Goal: Task Accomplishment & Management: Complete application form

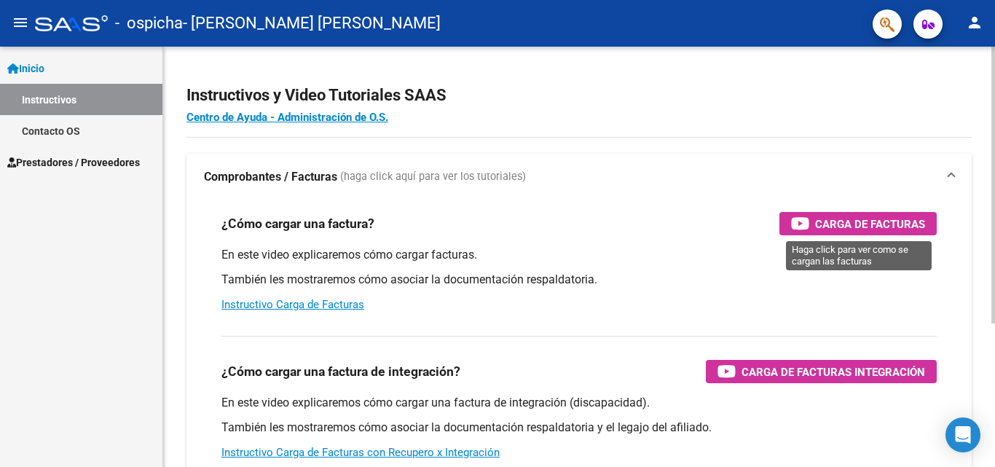
click at [868, 224] on span "Carga de Facturas" at bounding box center [870, 224] width 110 height 18
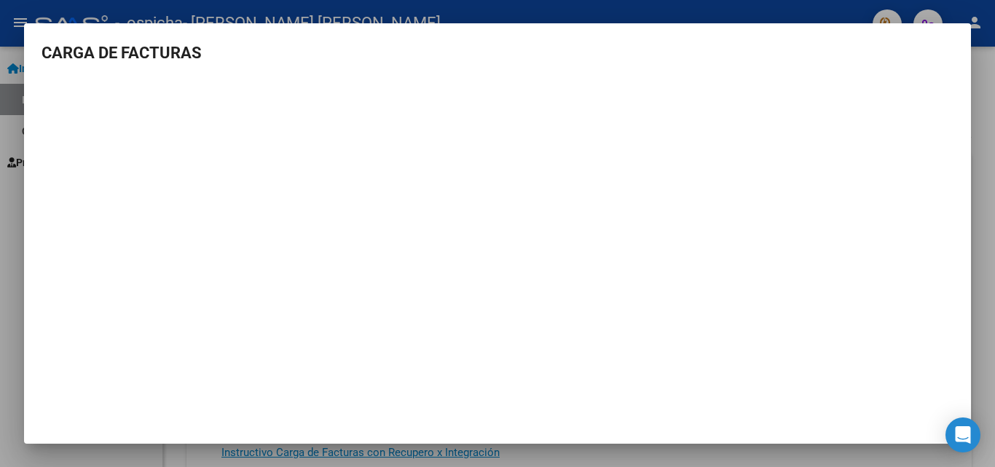
click at [9, 310] on div at bounding box center [497, 233] width 995 height 467
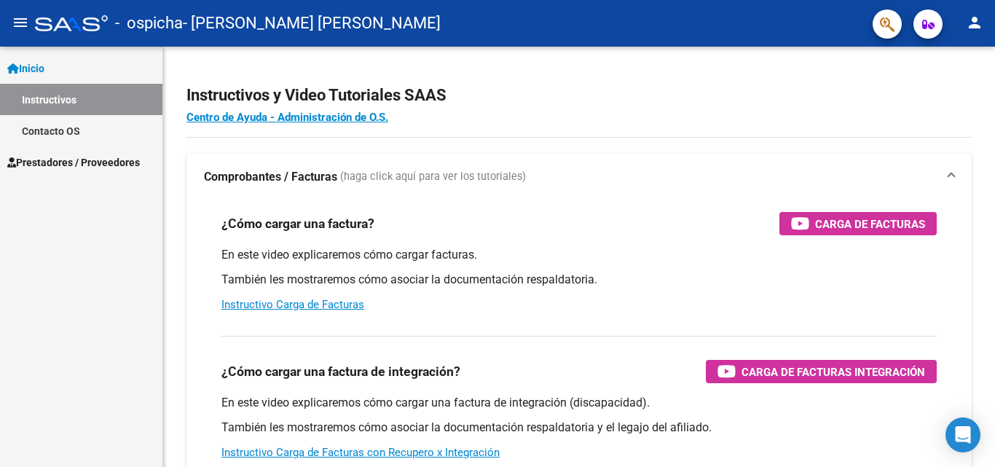
click at [44, 72] on span "Inicio" at bounding box center [25, 68] width 37 height 16
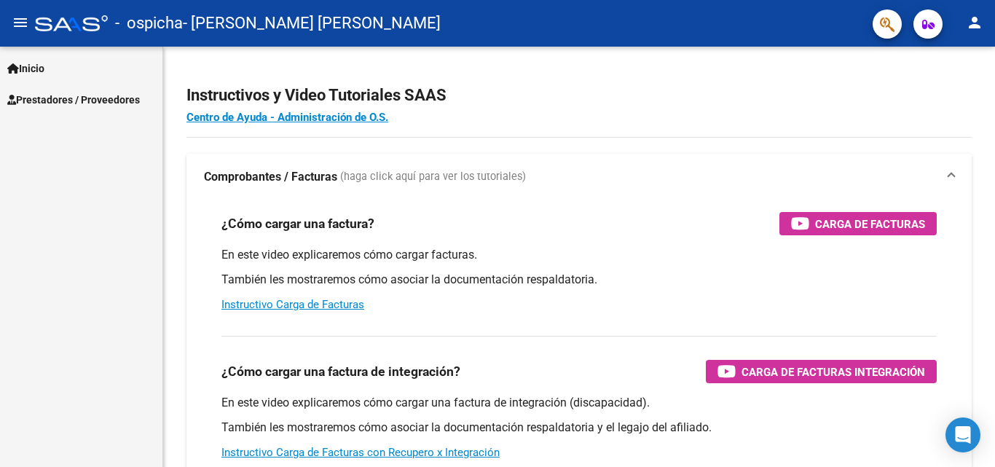
click at [52, 101] on span "Prestadores / Proveedores" at bounding box center [73, 100] width 133 height 16
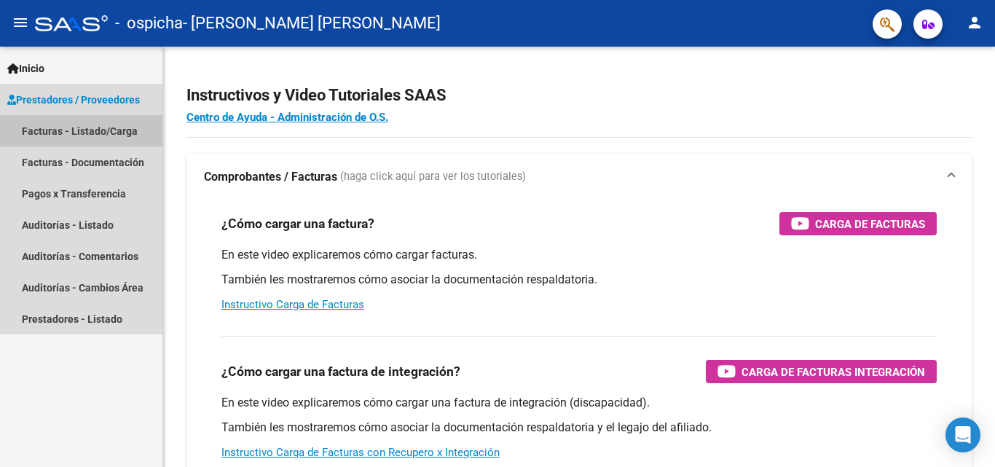
click at [46, 133] on link "Facturas - Listado/Carga" at bounding box center [81, 130] width 162 height 31
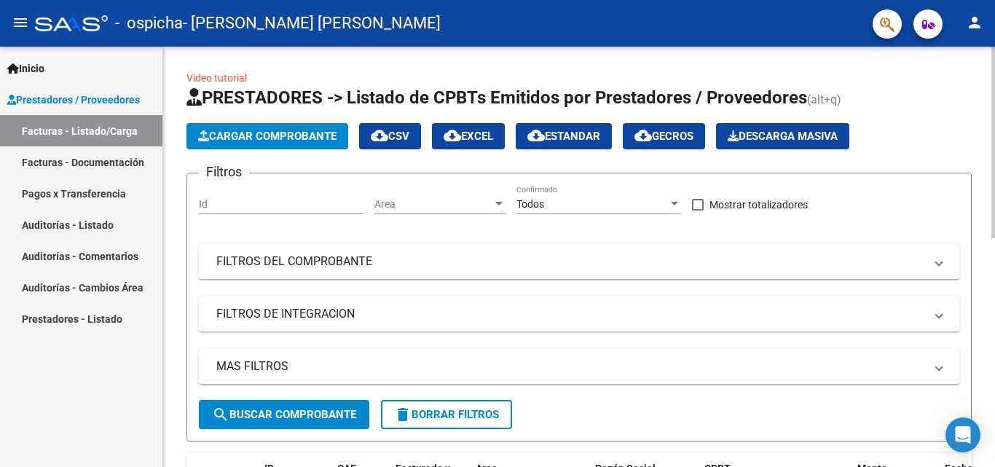
click at [249, 140] on span "Cargar Comprobante" at bounding box center [267, 136] width 138 height 13
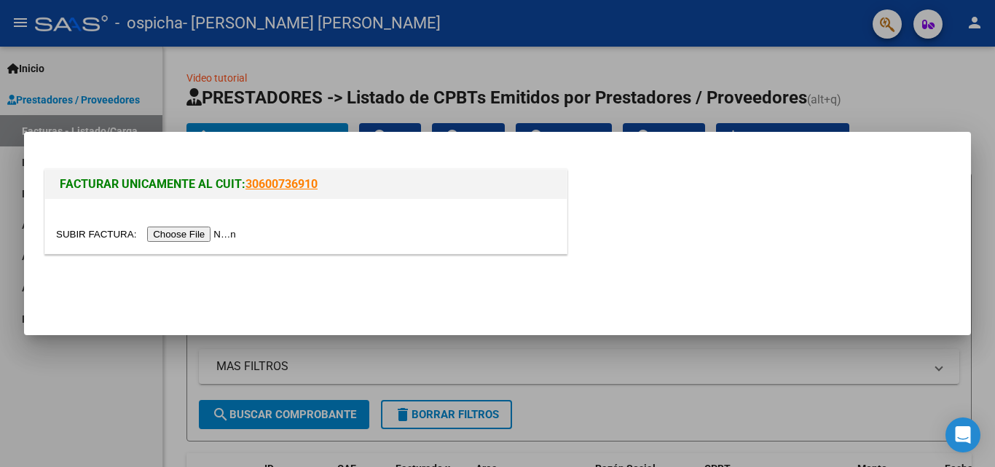
click at [205, 233] on input "file" at bounding box center [148, 234] width 184 height 15
click at [205, 240] on input "file" at bounding box center [148, 234] width 184 height 15
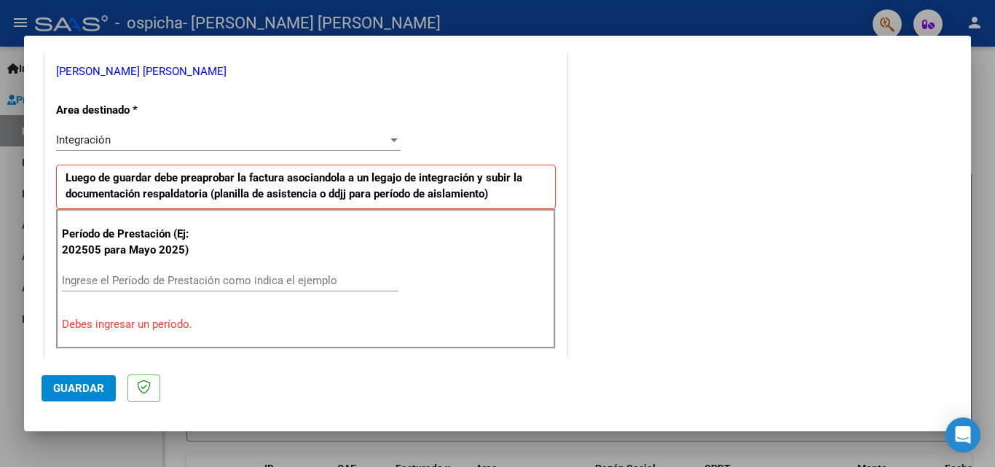
scroll to position [364, 0]
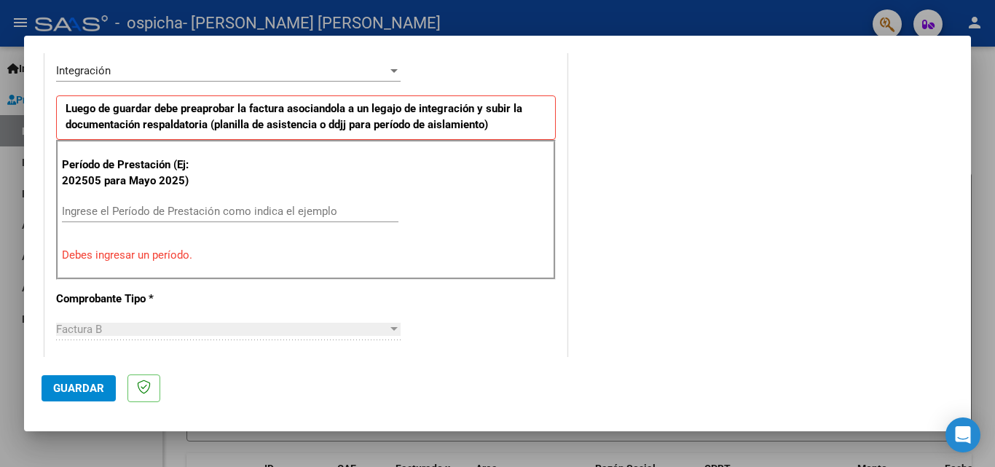
click at [117, 214] on input "Ingrese el Período de Prestación como indica el ejemplo" at bounding box center [230, 211] width 337 height 13
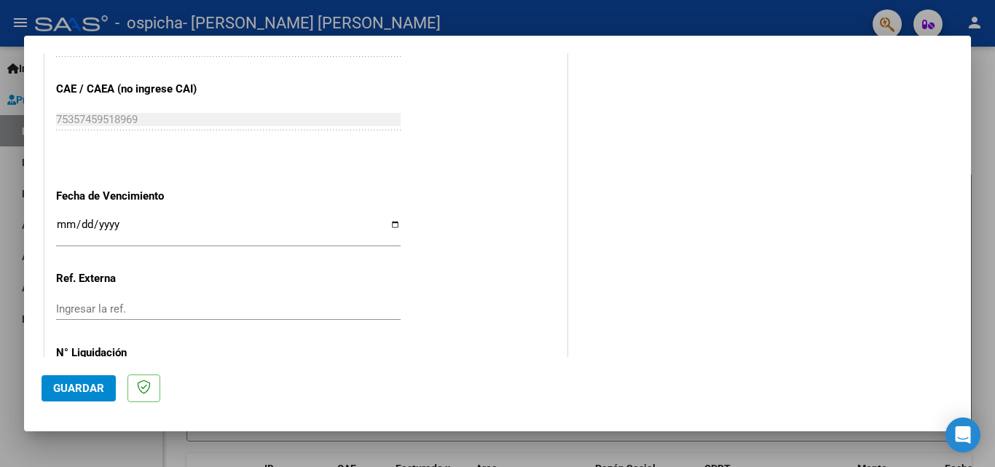
scroll to position [947, 0]
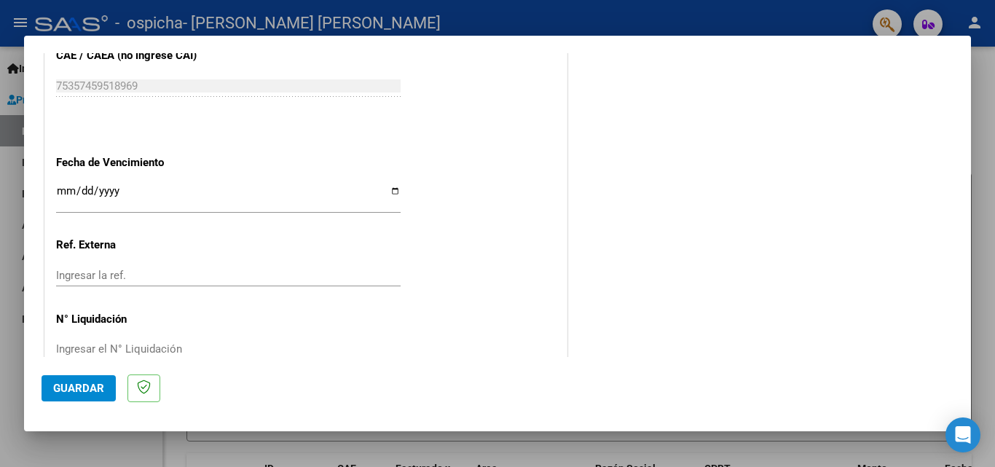
type input "202508"
click at [393, 192] on input "Ingresar la fecha" at bounding box center [228, 196] width 345 height 23
type input "[DATE]"
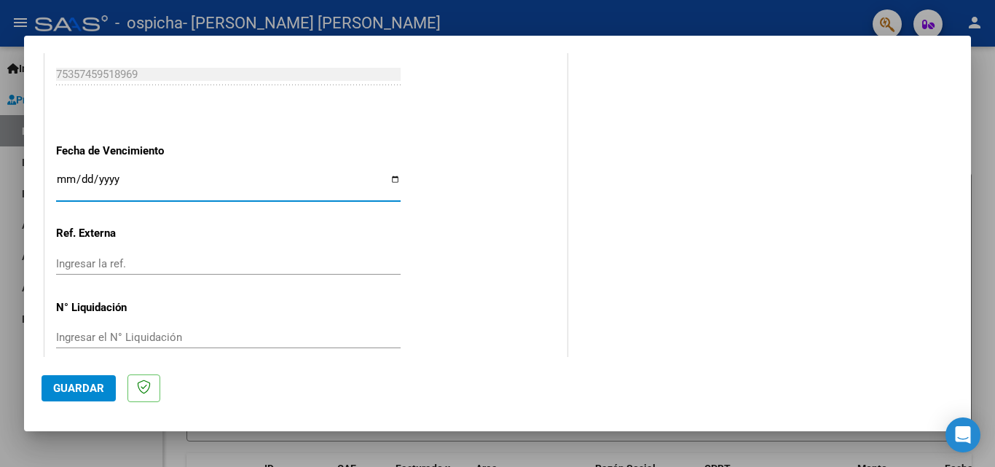
scroll to position [979, 0]
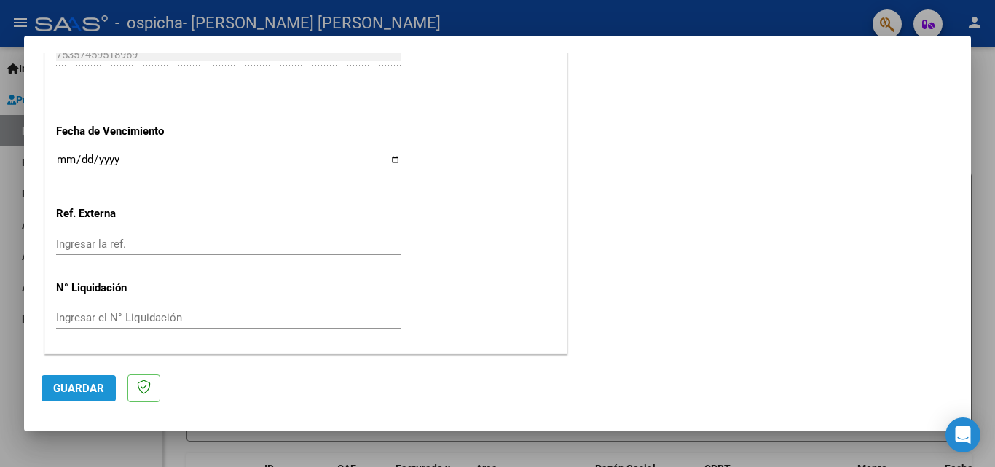
click at [90, 390] on span "Guardar" at bounding box center [78, 388] width 51 height 13
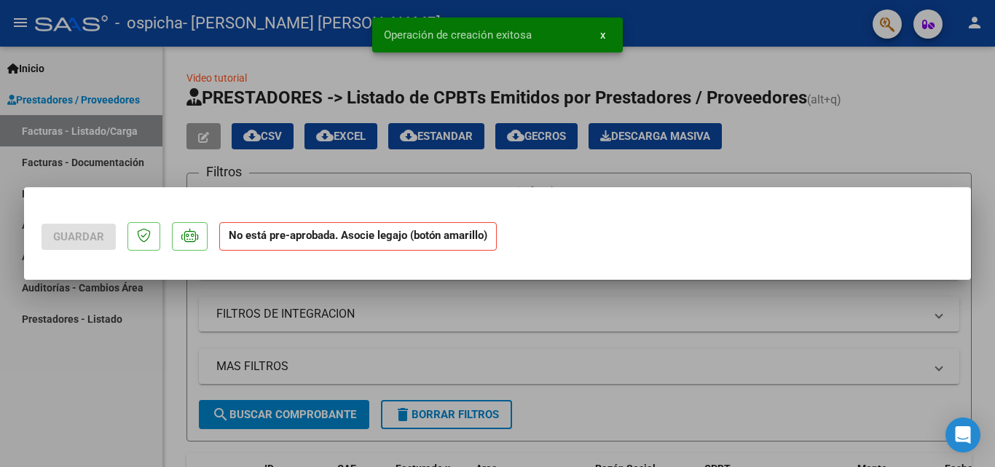
scroll to position [0, 0]
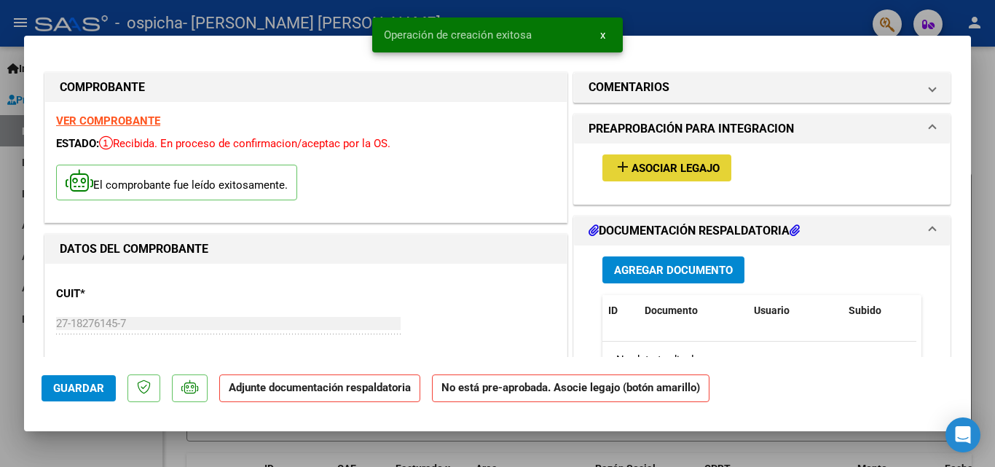
click at [665, 167] on span "Asociar Legajo" at bounding box center [676, 168] width 88 height 13
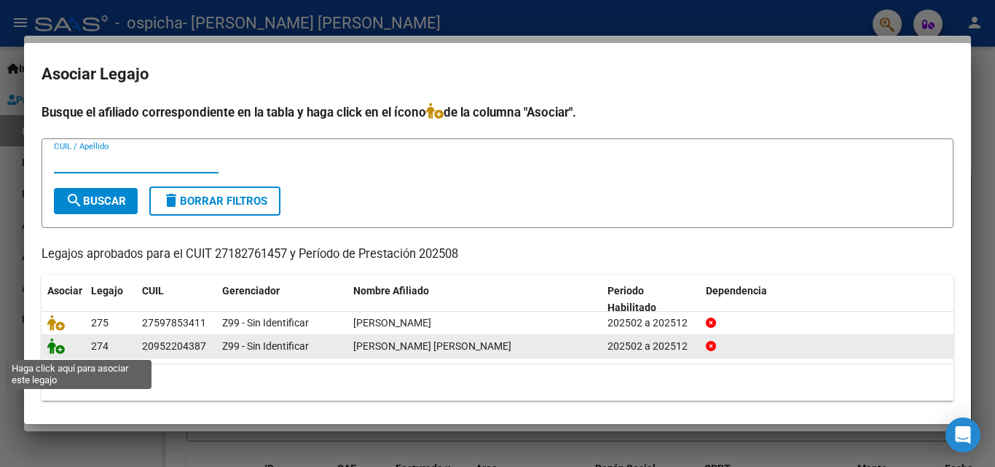
click at [59, 354] on icon at bounding box center [55, 346] width 17 height 16
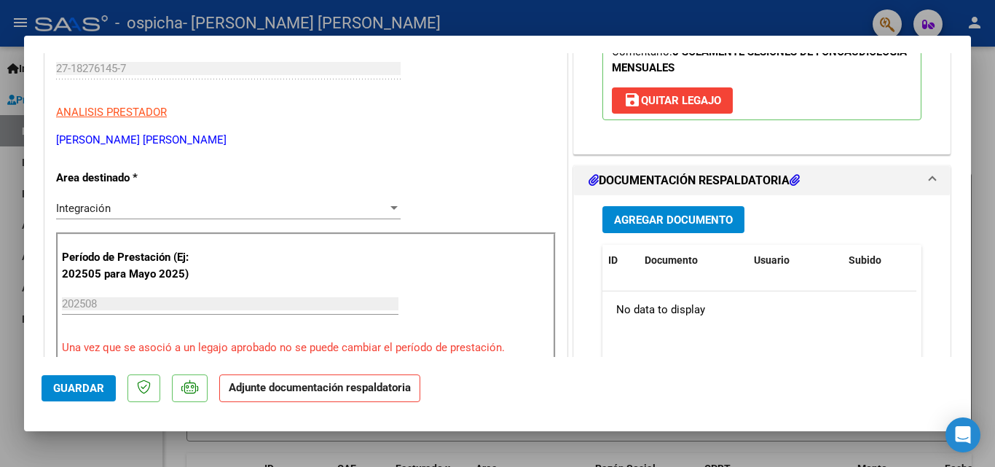
scroll to position [291, 0]
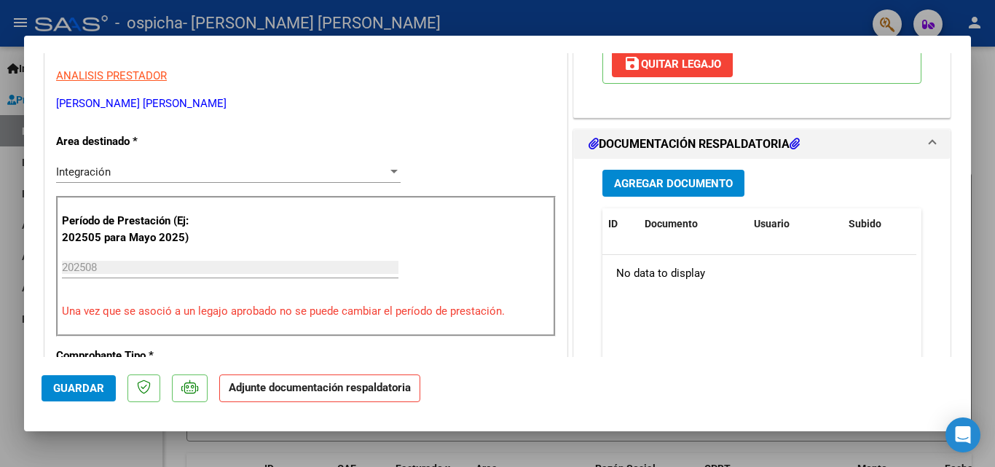
click at [651, 190] on span "Agregar Documento" at bounding box center [673, 183] width 119 height 13
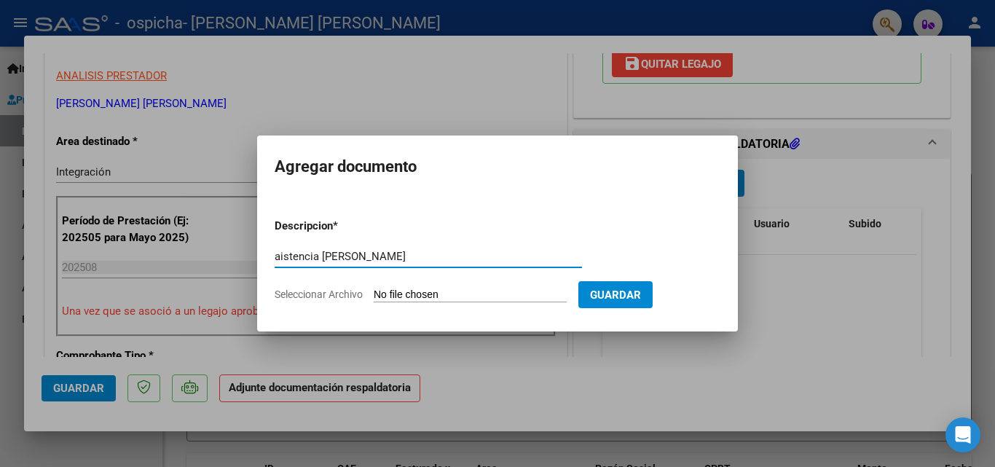
type input "aistencia [PERSON_NAME]"
click at [423, 297] on input "Seleccionar Archivo" at bounding box center [470, 296] width 193 height 14
type input "C:\fakepath\ASISTENCIA [PERSON_NAME]pdf"
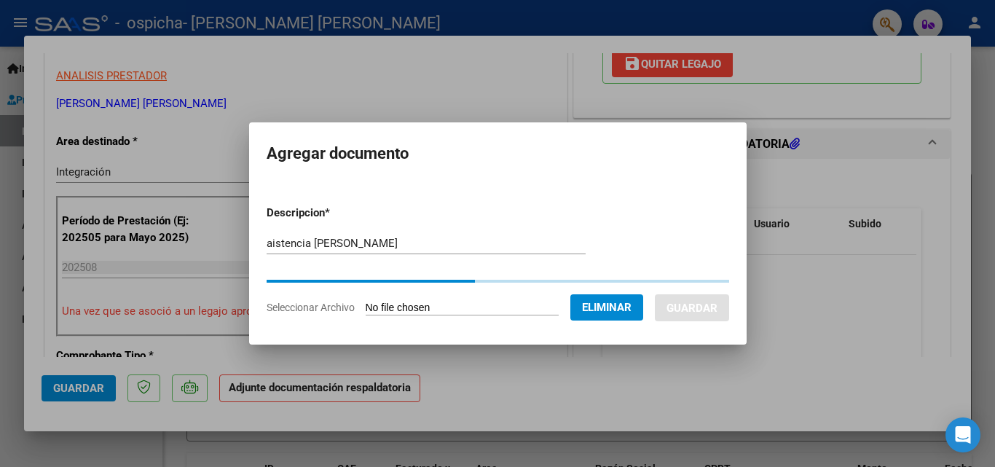
click at [267, 240] on input "aistencia [PERSON_NAME]" at bounding box center [426, 243] width 319 height 13
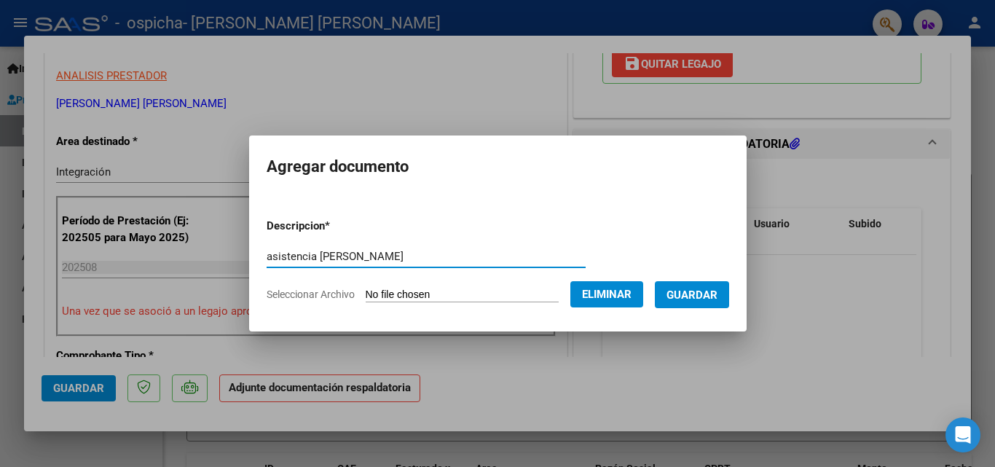
click at [439, 256] on input "asistencia [PERSON_NAME]" at bounding box center [426, 256] width 319 height 13
type input "asistencia [PERSON_NAME] agosto"
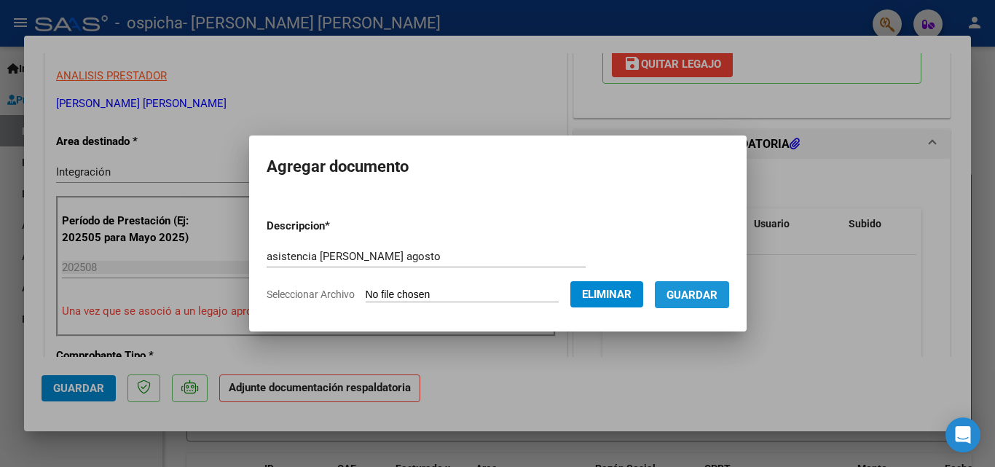
click at [713, 294] on span "Guardar" at bounding box center [692, 295] width 51 height 13
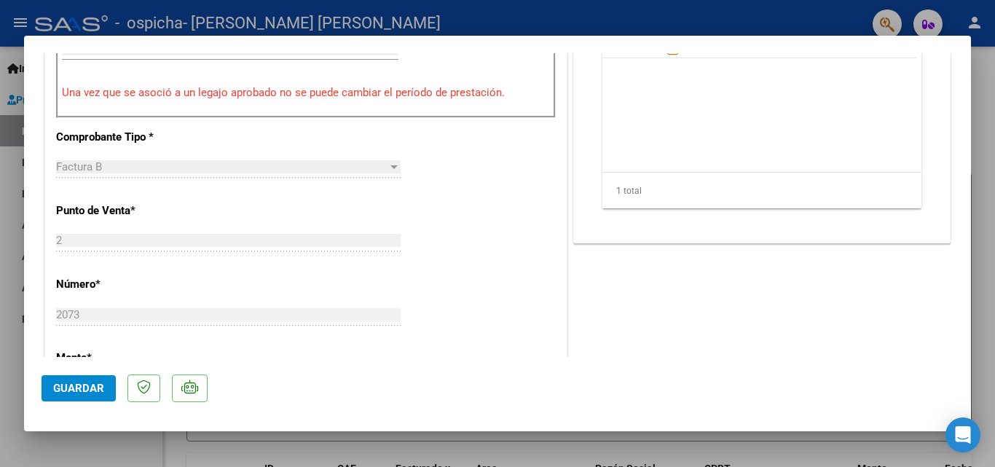
scroll to position [583, 0]
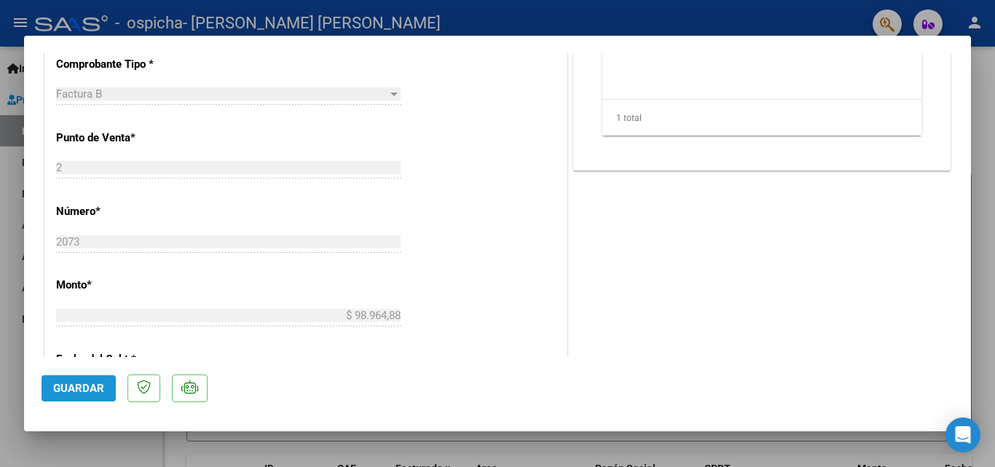
click at [76, 391] on span "Guardar" at bounding box center [78, 388] width 51 height 13
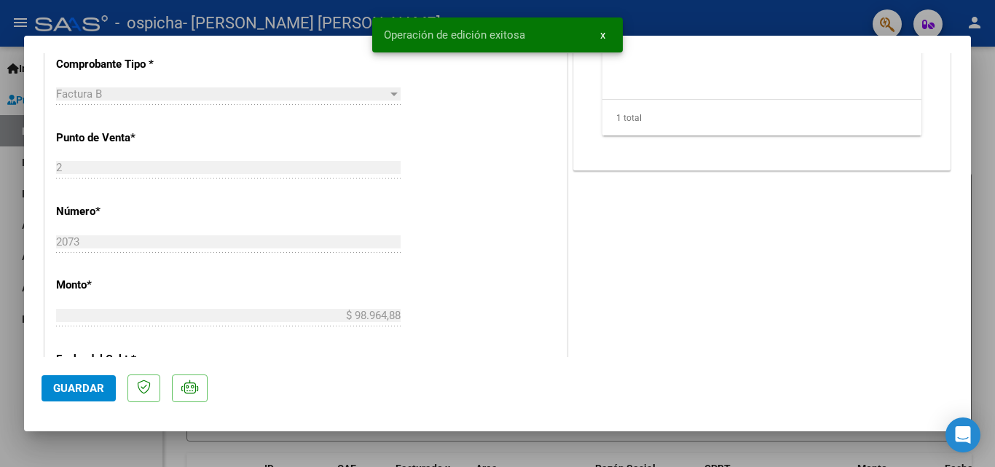
click at [0, 184] on div at bounding box center [497, 233] width 995 height 467
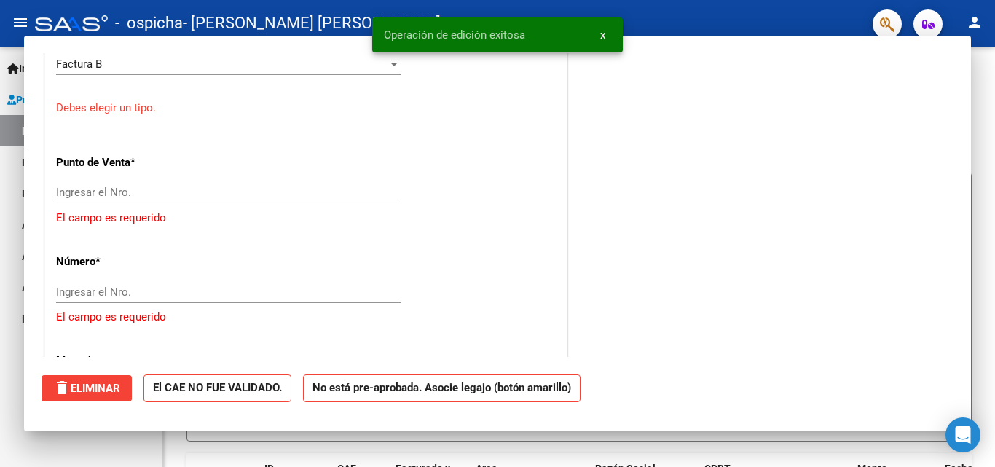
scroll to position [0, 0]
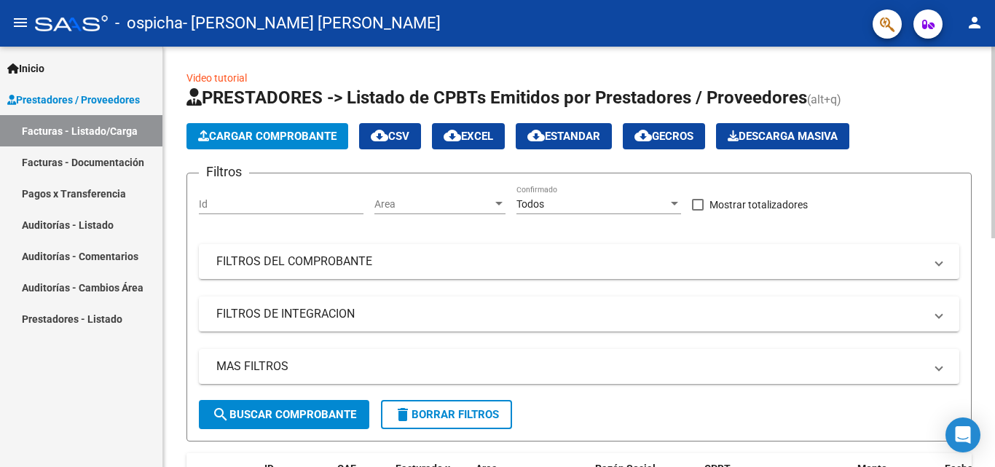
click at [294, 138] on span "Cargar Comprobante" at bounding box center [267, 136] width 138 height 13
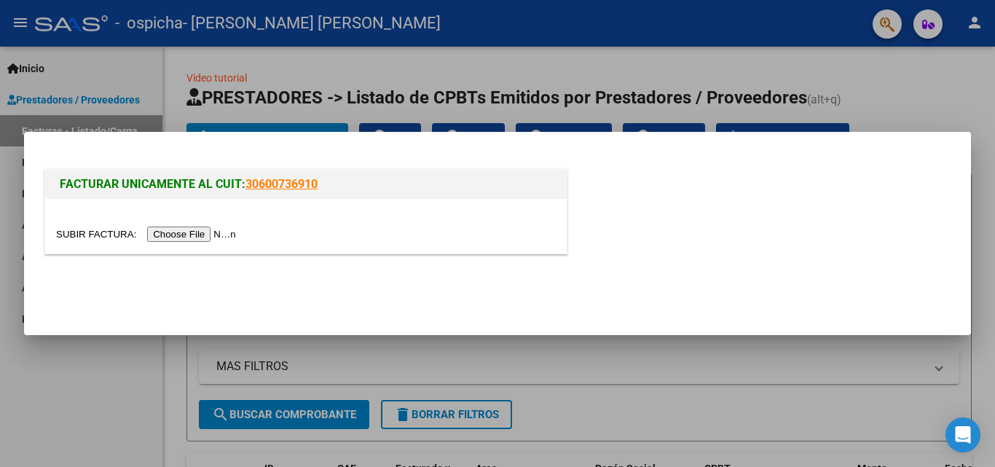
click at [203, 230] on input "file" at bounding box center [148, 234] width 184 height 15
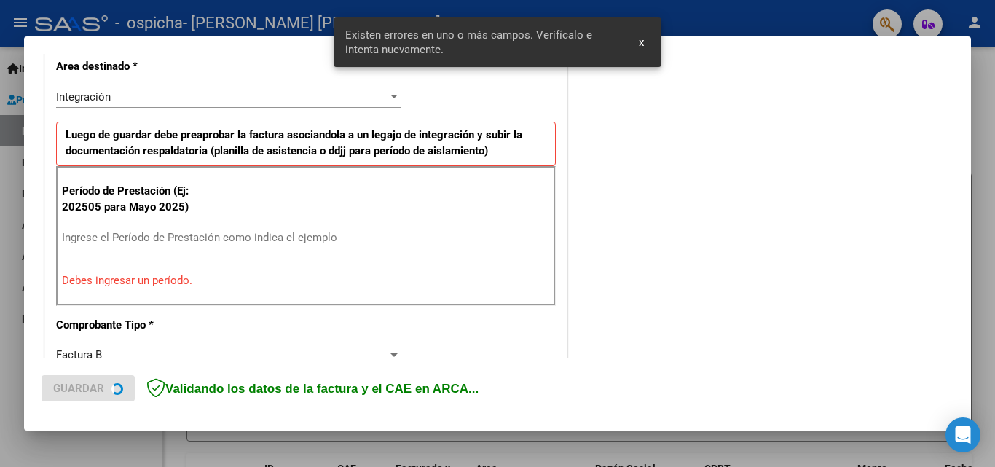
scroll to position [329, 0]
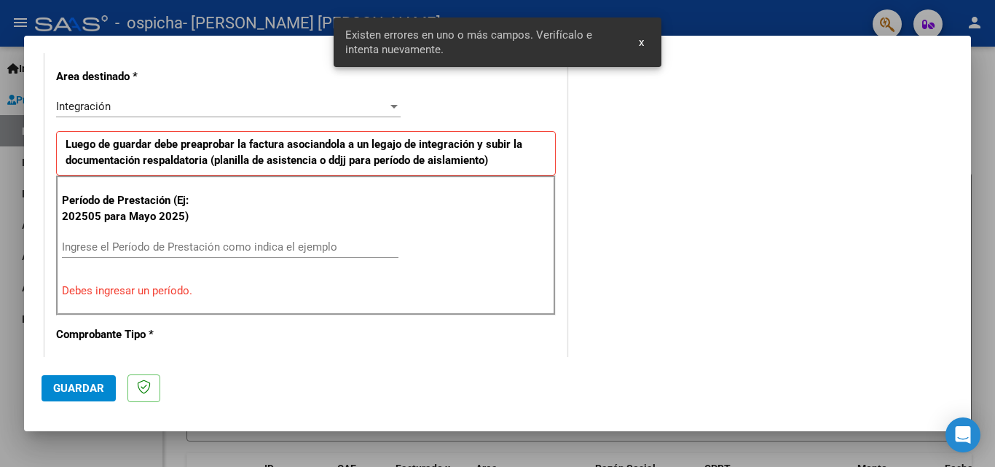
click at [83, 251] on input "Ingrese el Período de Prestación como indica el ejemplo" at bounding box center [230, 246] width 337 height 13
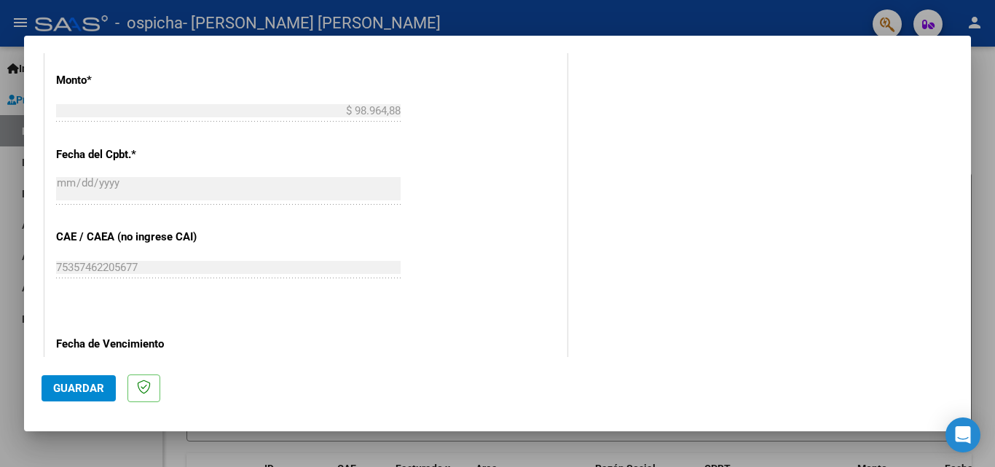
scroll to position [912, 0]
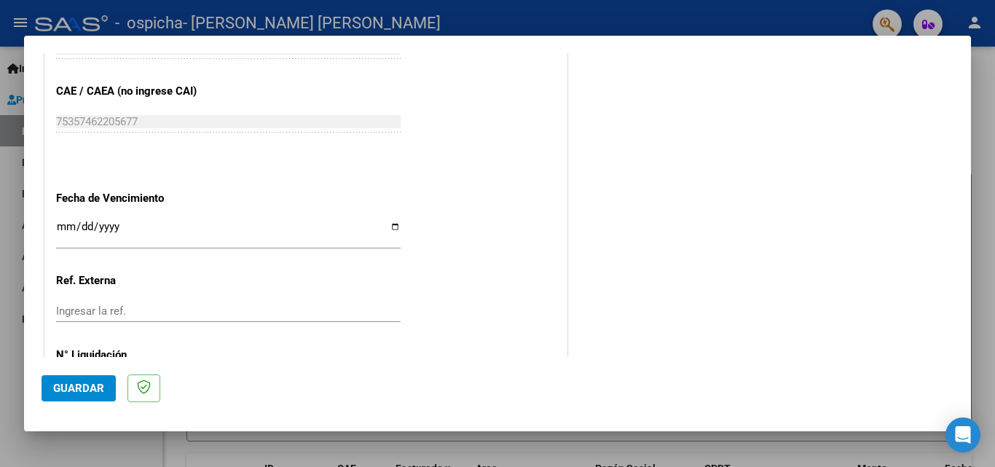
type input "202508"
click at [389, 227] on input "Ingresar la fecha" at bounding box center [228, 232] width 345 height 23
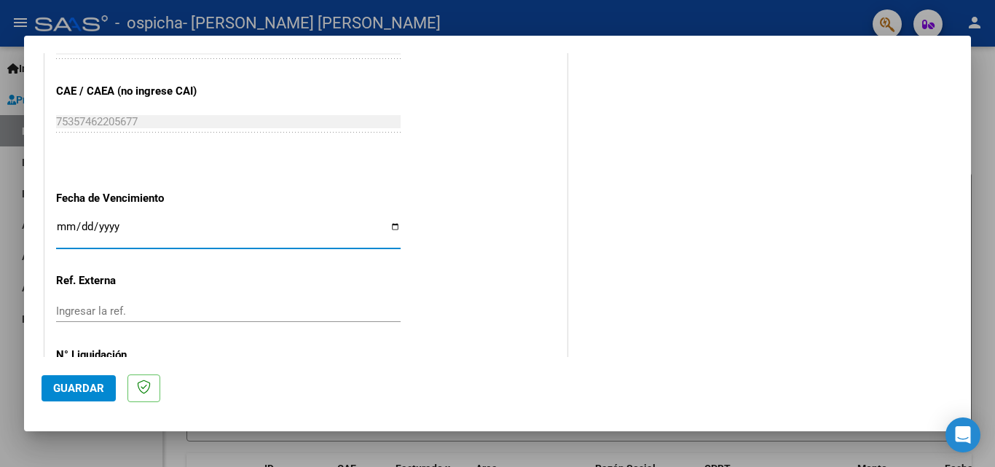
type input "[DATE]"
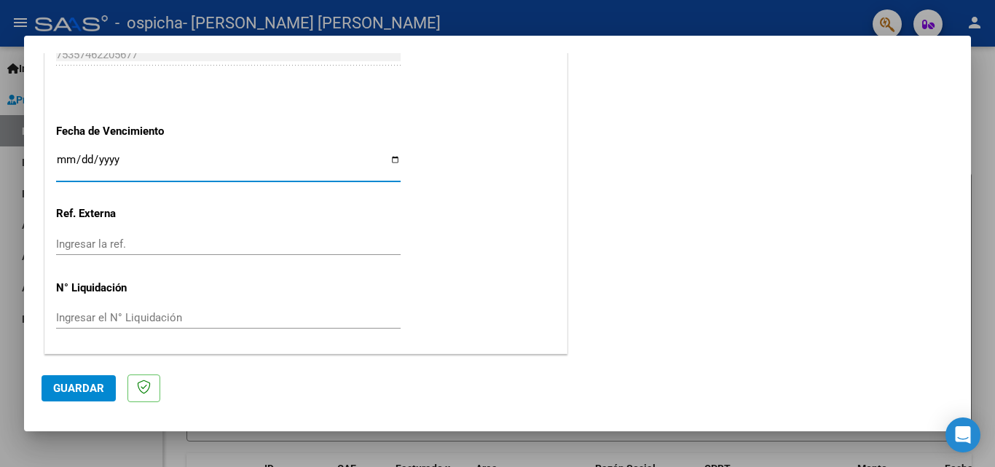
click at [86, 389] on span "Guardar" at bounding box center [78, 388] width 51 height 13
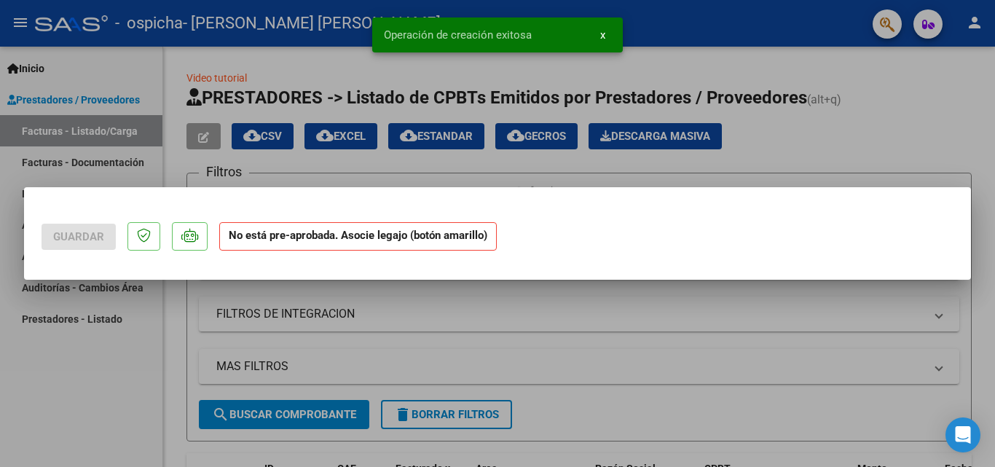
scroll to position [0, 0]
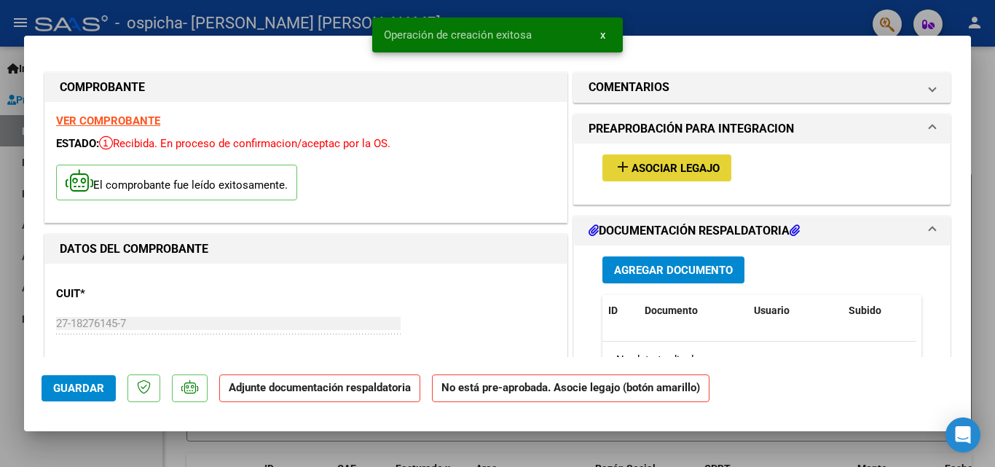
click at [643, 174] on span "Asociar Legajo" at bounding box center [676, 168] width 88 height 13
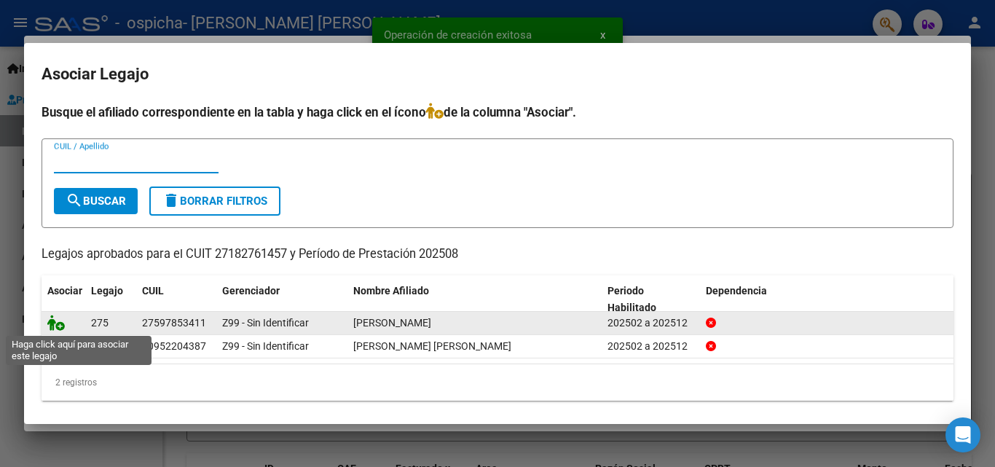
click at [60, 326] on icon at bounding box center [55, 323] width 17 height 16
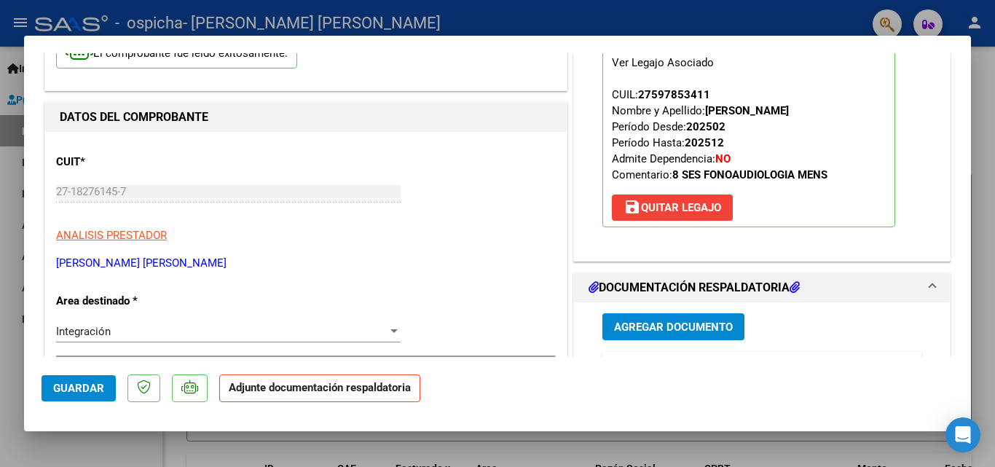
scroll to position [146, 0]
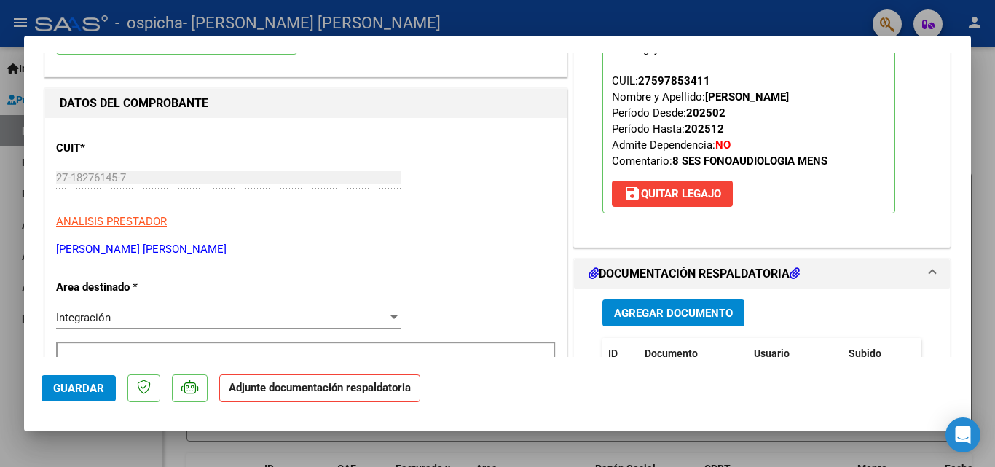
click at [693, 312] on span "Agregar Documento" at bounding box center [673, 313] width 119 height 13
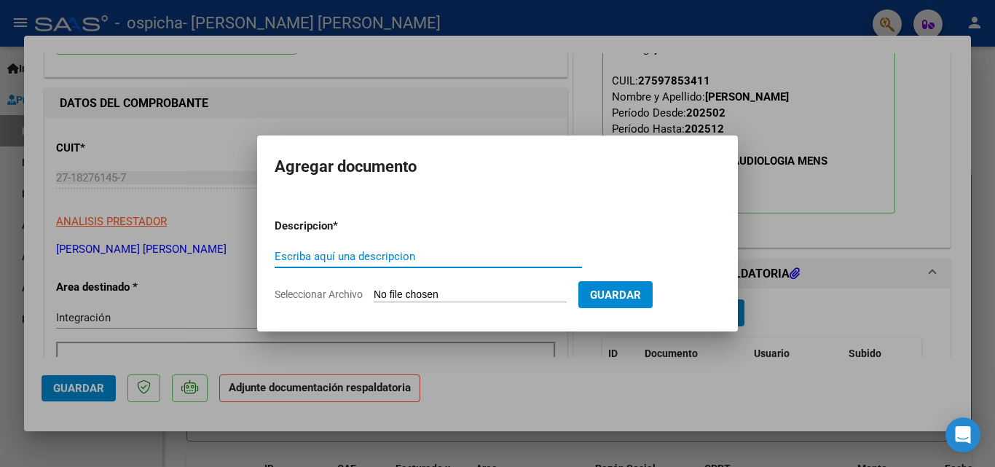
click at [448, 259] on input "Escriba aquí una descripcion" at bounding box center [428, 256] width 307 height 13
click at [385, 261] on input "asistencia [PERSON_NAME] agosto" at bounding box center [428, 256] width 307 height 13
type input "asistencia [PERSON_NAME] agosto"
click at [466, 297] on input "Seleccionar Archivo" at bounding box center [470, 296] width 193 height 14
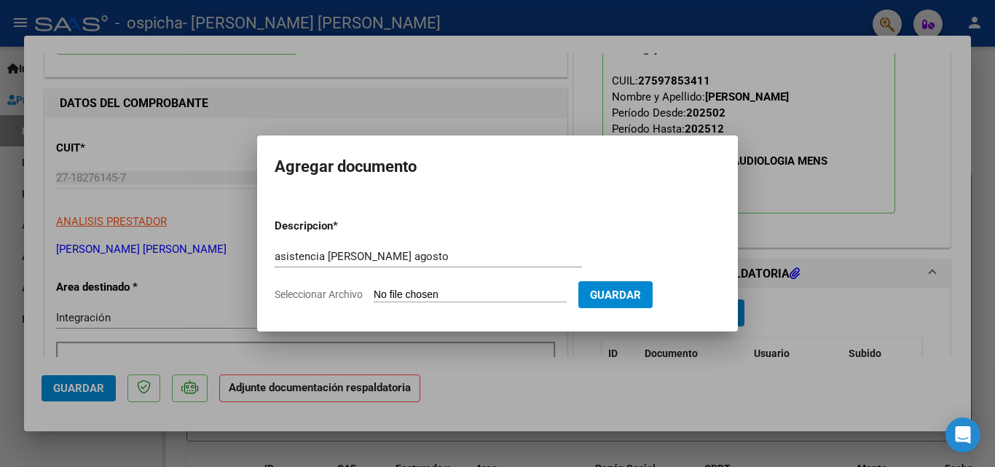
type input "C:\fakepath\ASISTENCIA [PERSON_NAME]pdf"
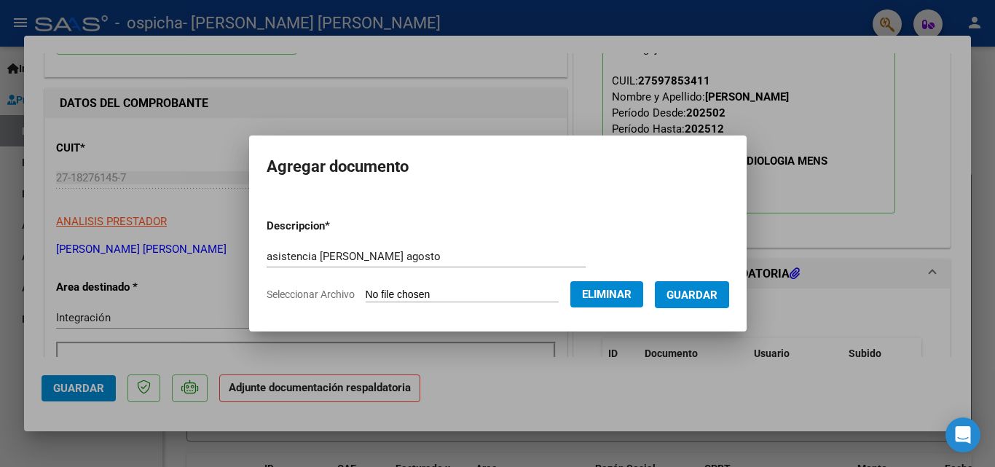
click at [702, 299] on span "Guardar" at bounding box center [692, 295] width 51 height 13
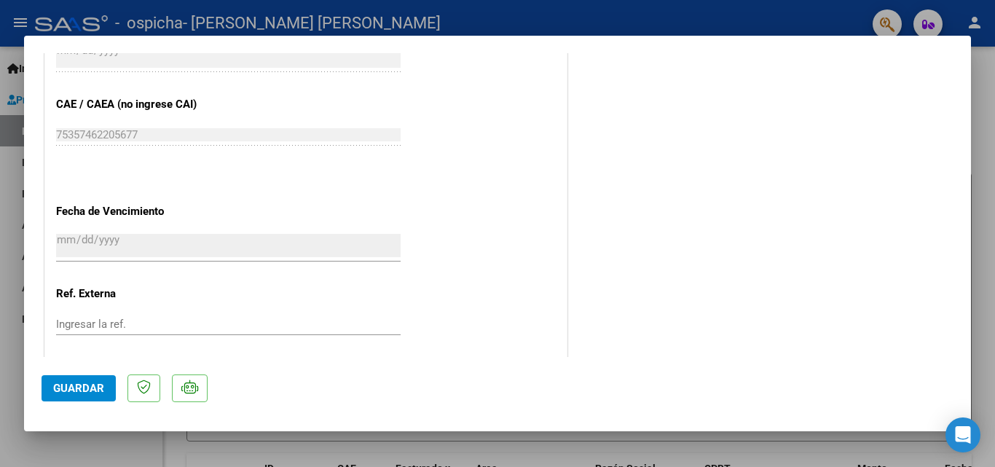
scroll to position [947, 0]
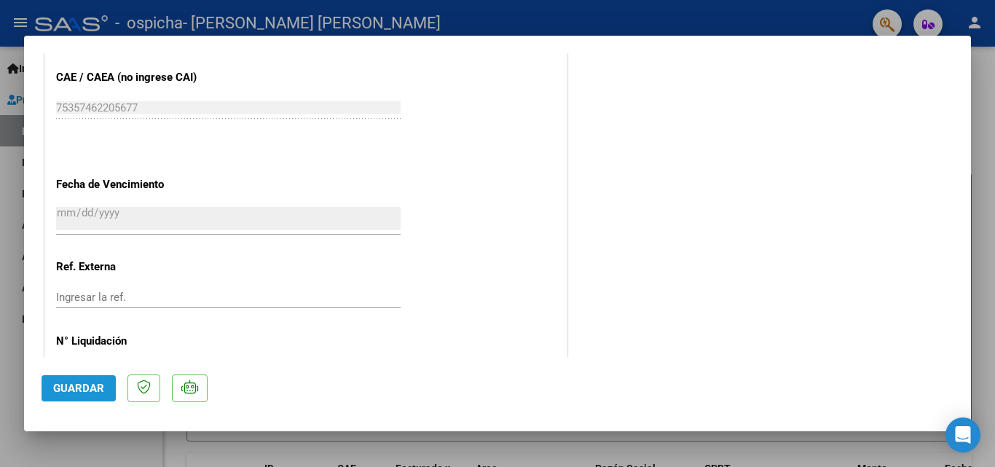
click at [87, 383] on span "Guardar" at bounding box center [78, 388] width 51 height 13
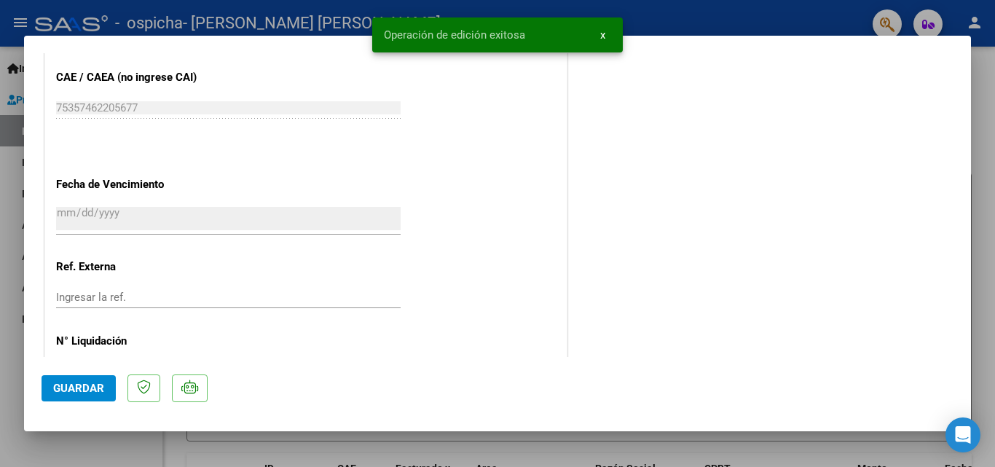
click at [1, 204] on div at bounding box center [497, 233] width 995 height 467
type input "$ 0,00"
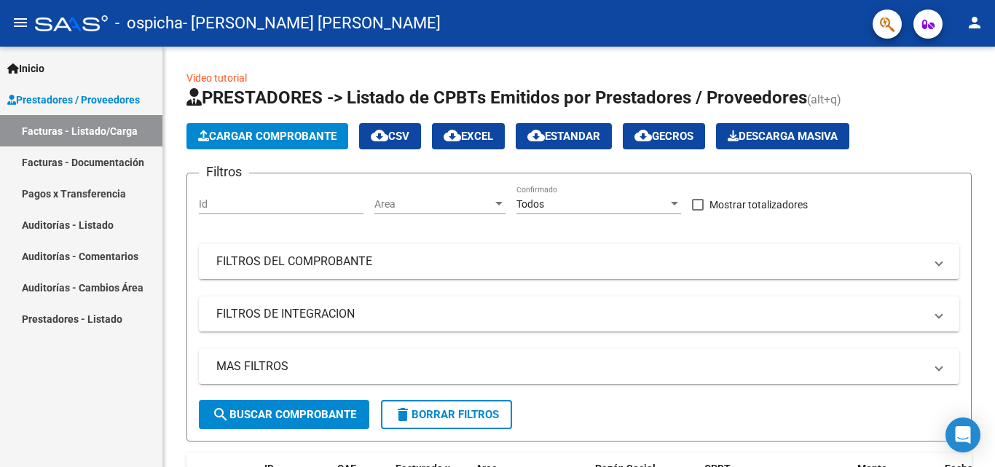
click at [63, 160] on link "Facturas - Documentación" at bounding box center [81, 161] width 162 height 31
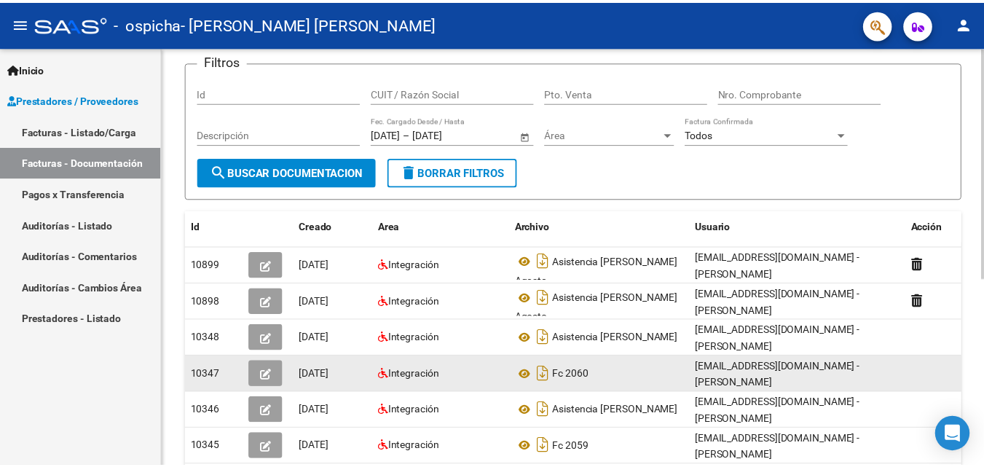
scroll to position [73, 0]
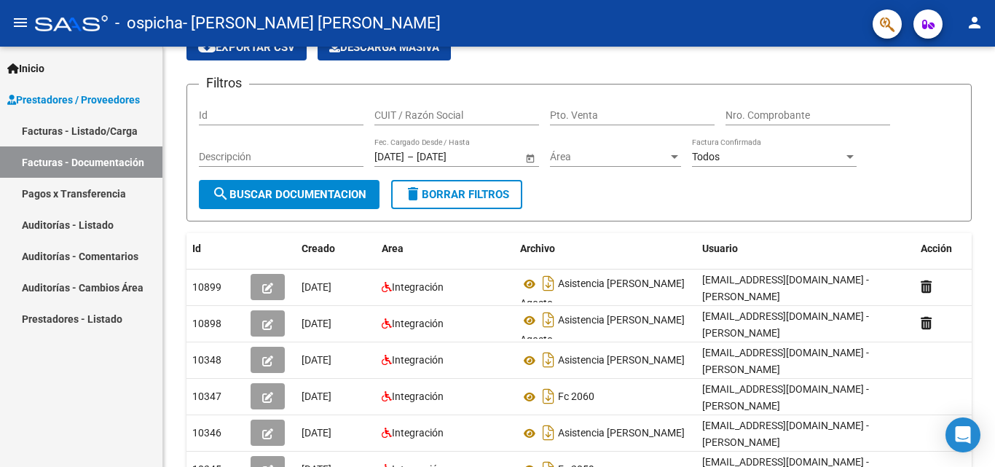
click at [973, 23] on mat-icon "person" at bounding box center [974, 22] width 17 height 17
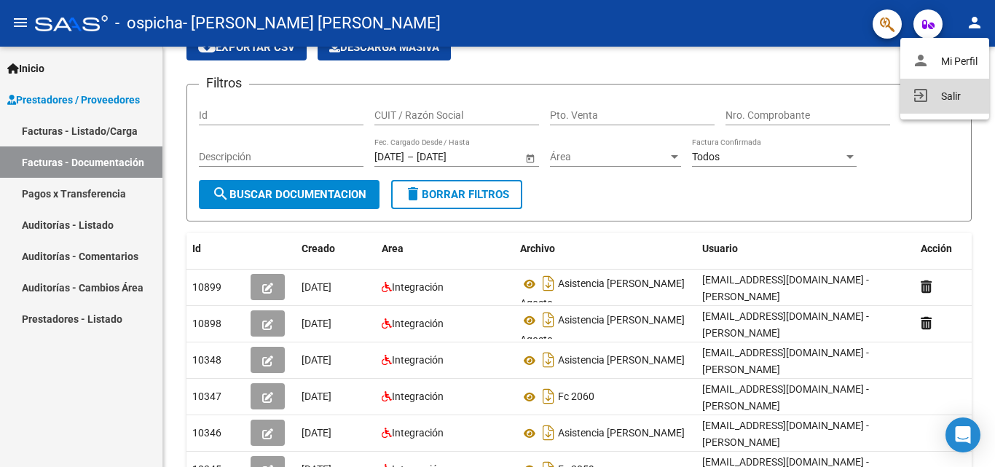
click at [936, 95] on button "exit_to_app Salir" at bounding box center [945, 96] width 89 height 35
